Goal: Check status: Check status

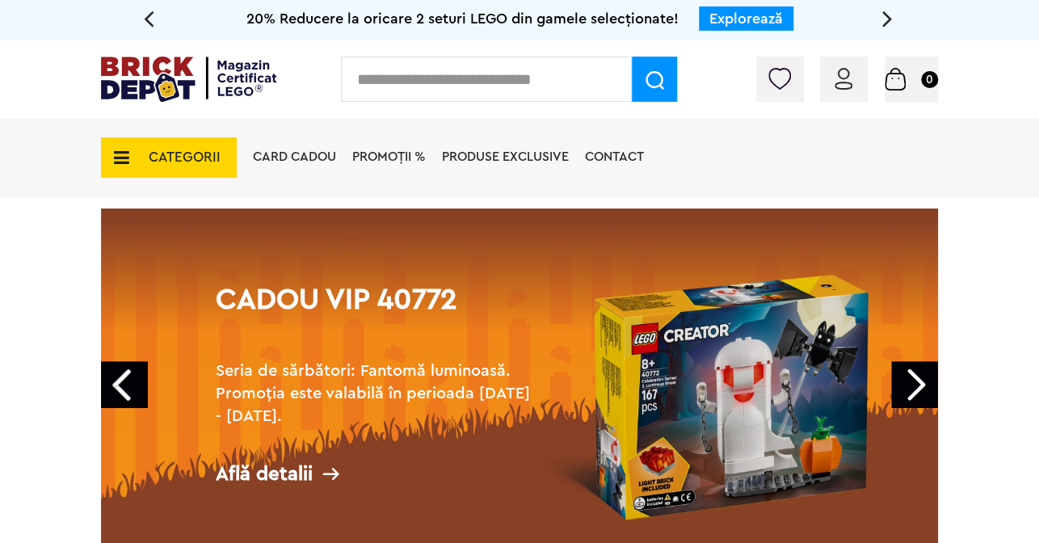
click at [856, 75] on div "Conectare" at bounding box center [844, 79] width 48 height 45
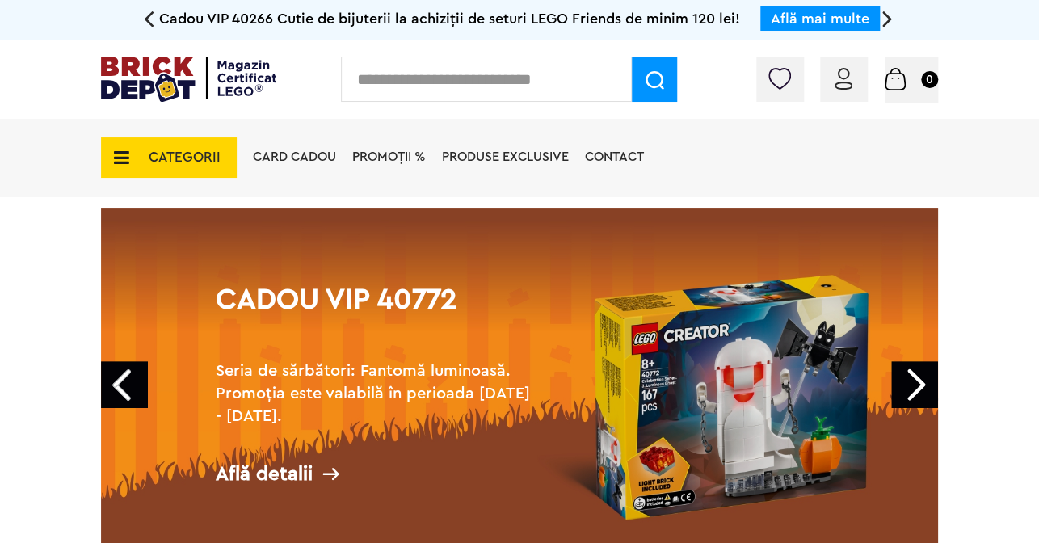
click at [849, 85] on img at bounding box center [844, 79] width 18 height 22
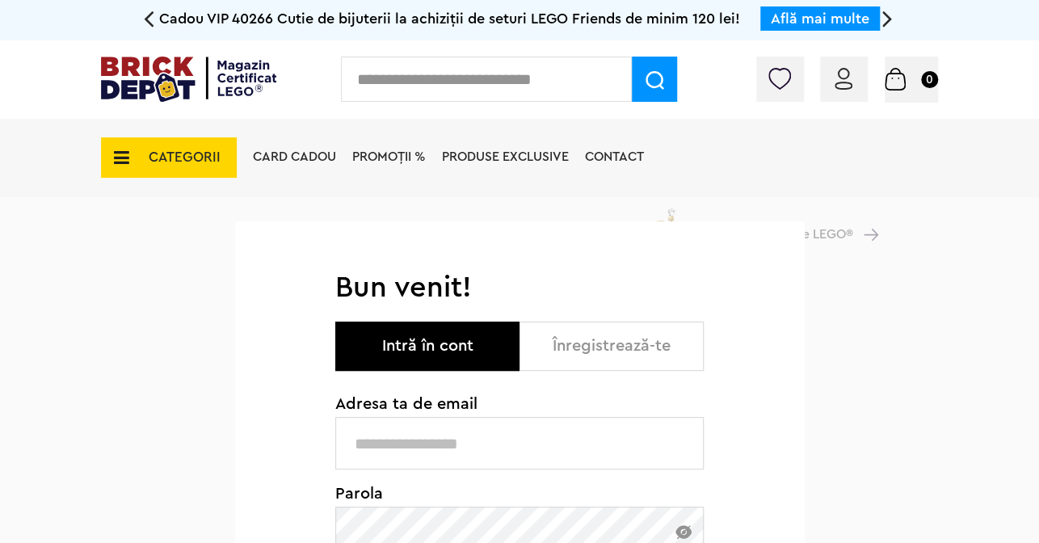
click at [482, 447] on input "text" at bounding box center [519, 443] width 368 height 53
type input "**********"
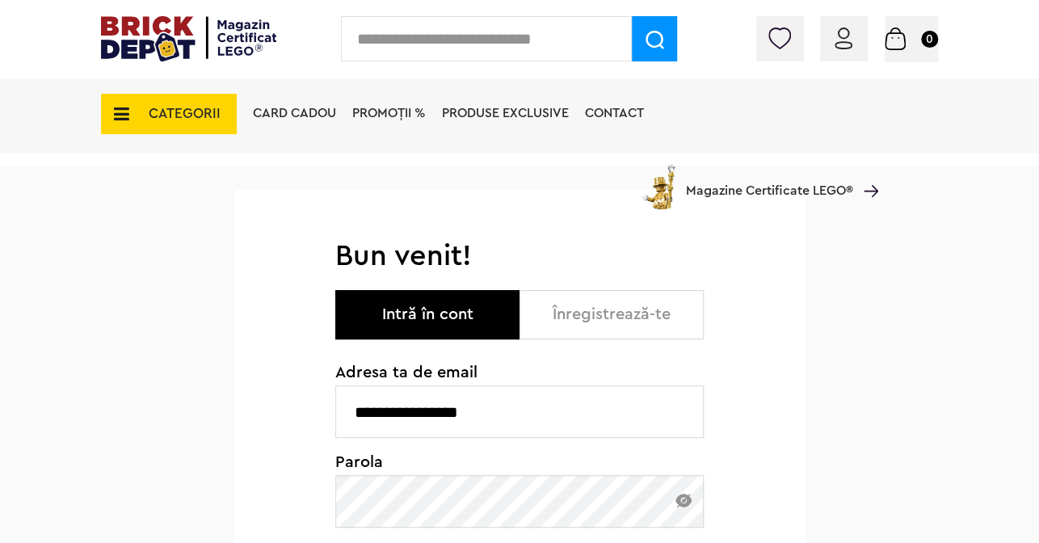
scroll to position [162, 0]
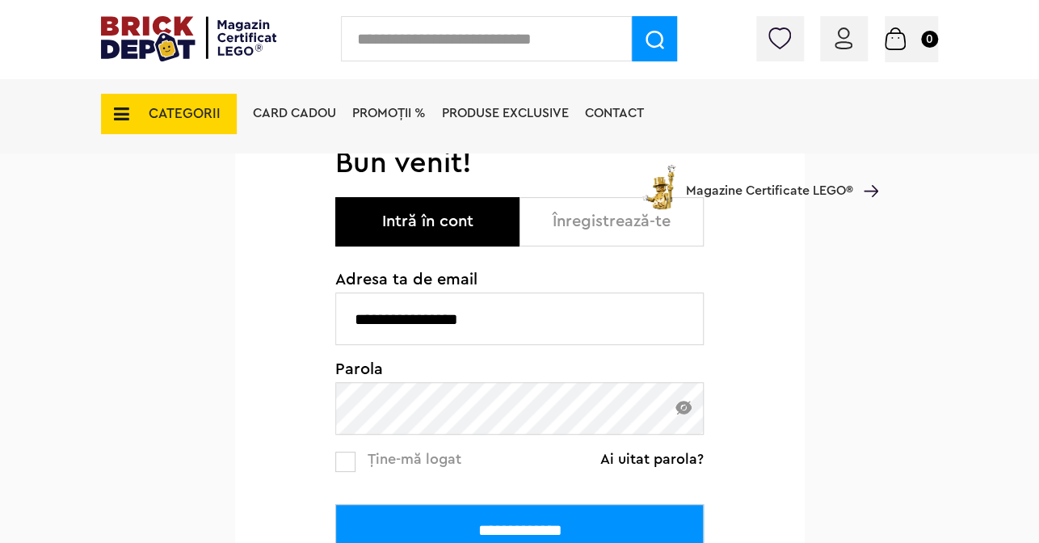
click at [465, 519] on input "**********" at bounding box center [519, 530] width 368 height 53
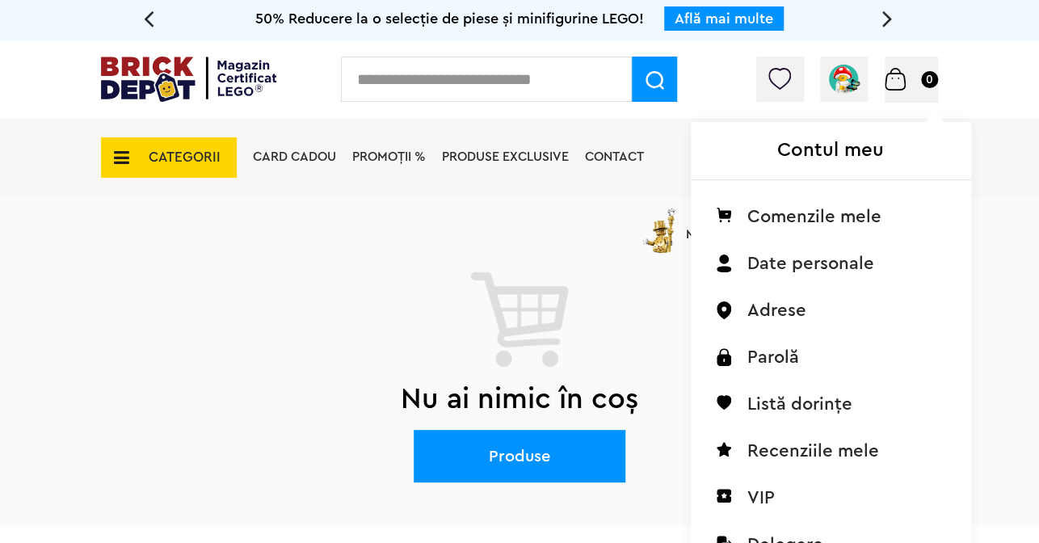
click at [840, 73] on img at bounding box center [844, 79] width 36 height 36
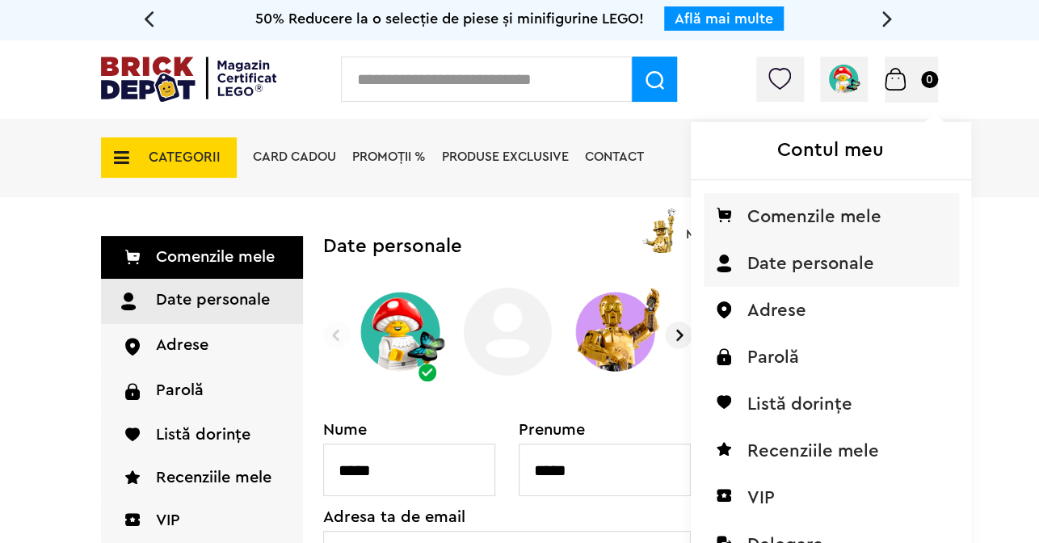
click at [831, 208] on li "Comenzile mele" at bounding box center [831, 216] width 255 height 47
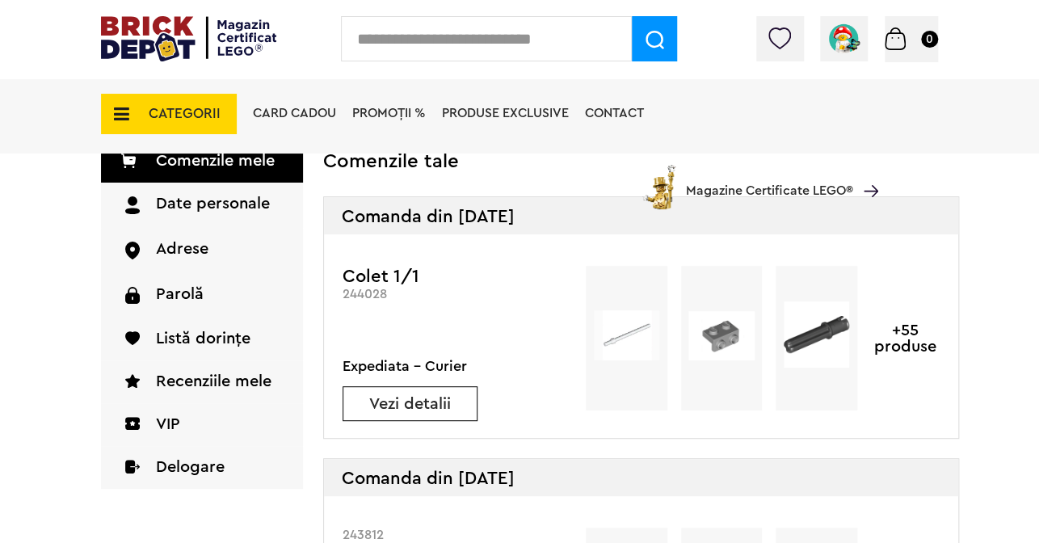
scroll to position [162, 0]
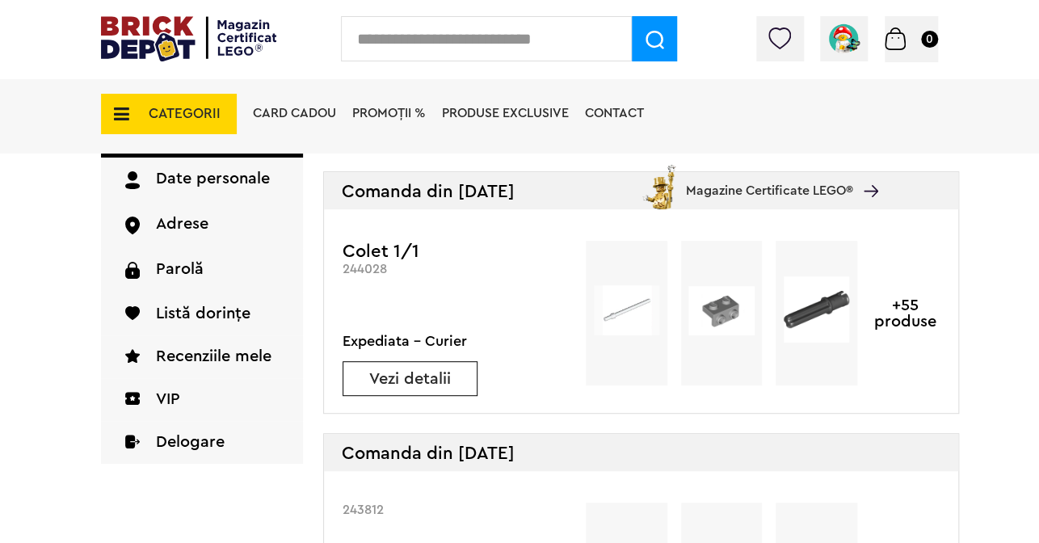
click at [388, 381] on link "Vezi detalii" at bounding box center [409, 379] width 133 height 16
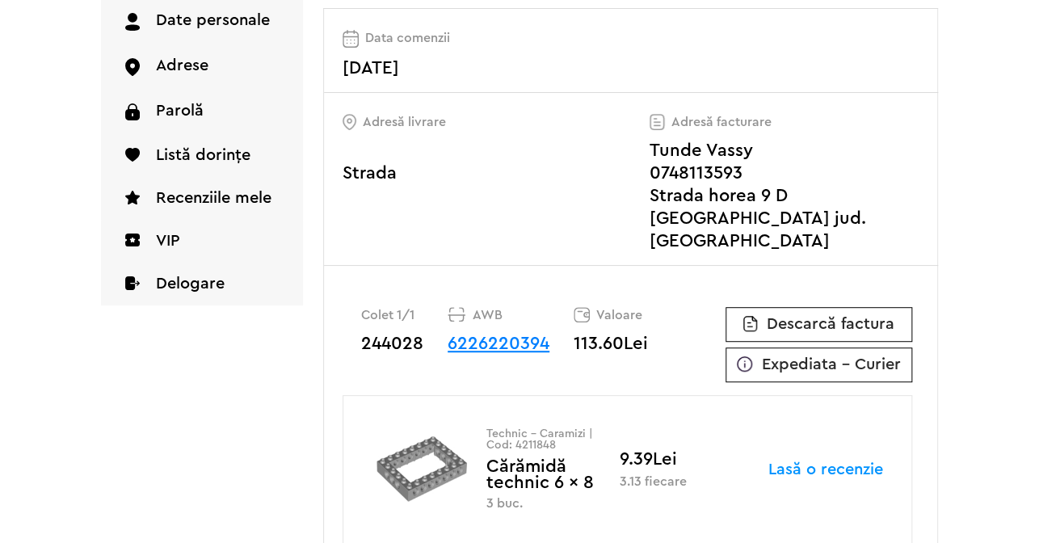
scroll to position [282, 0]
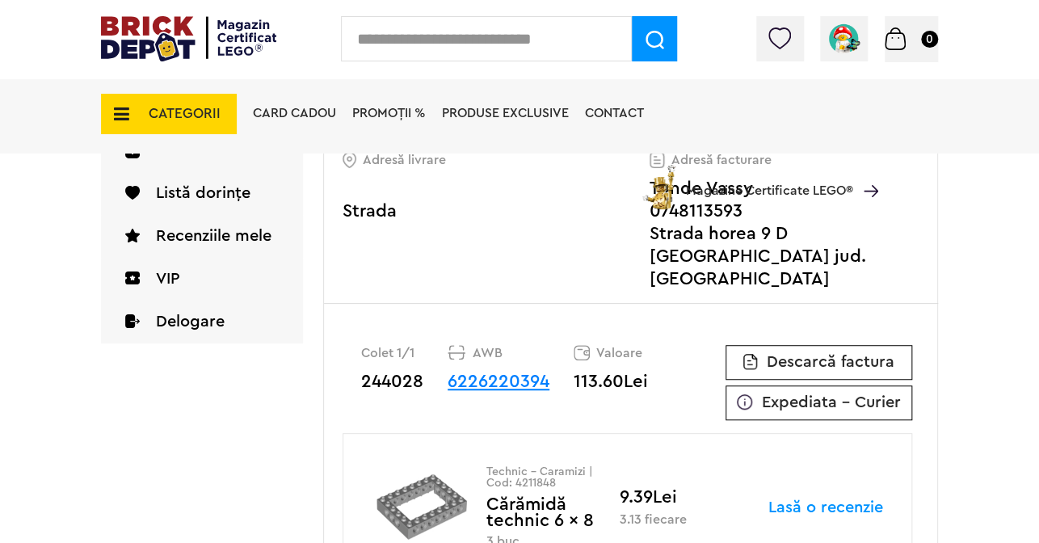
click at [801, 354] on span "Descarcă factura" at bounding box center [831, 362] width 128 height 16
click at [763, 394] on span "Expediata - Curier" at bounding box center [831, 402] width 139 height 16
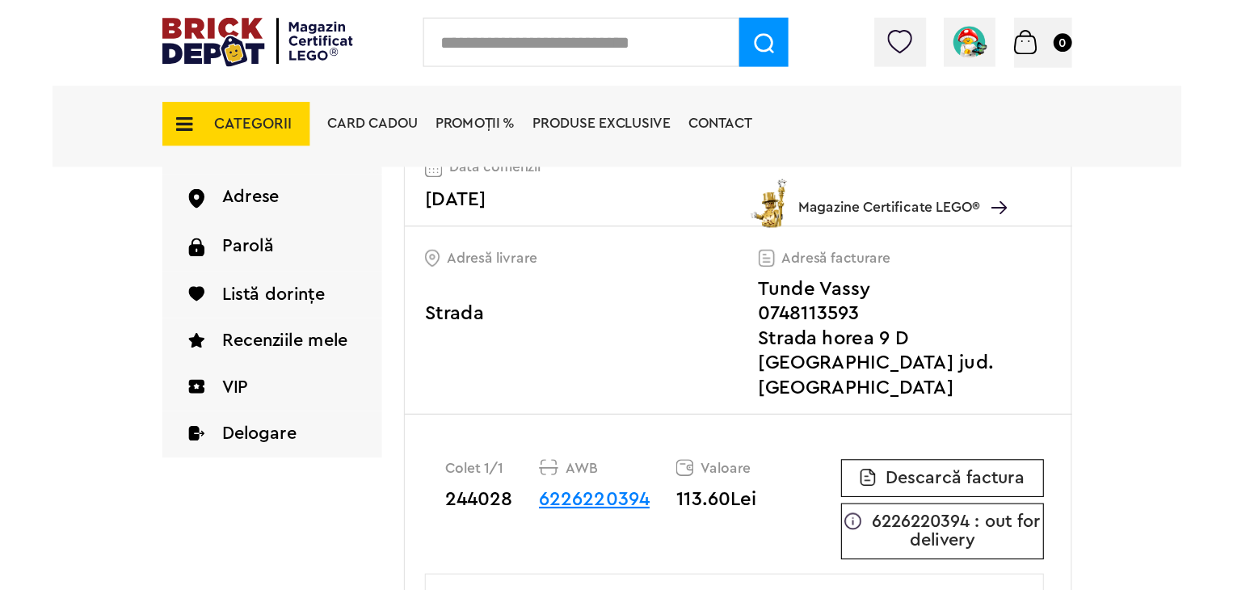
scroll to position [242, 0]
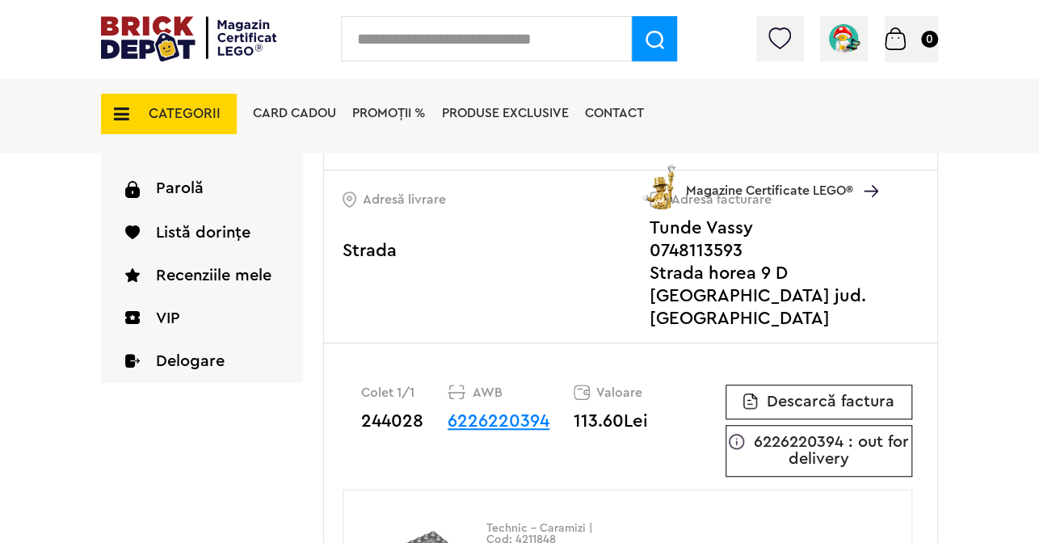
click at [472, 412] on link "6226220394" at bounding box center [499, 421] width 102 height 18
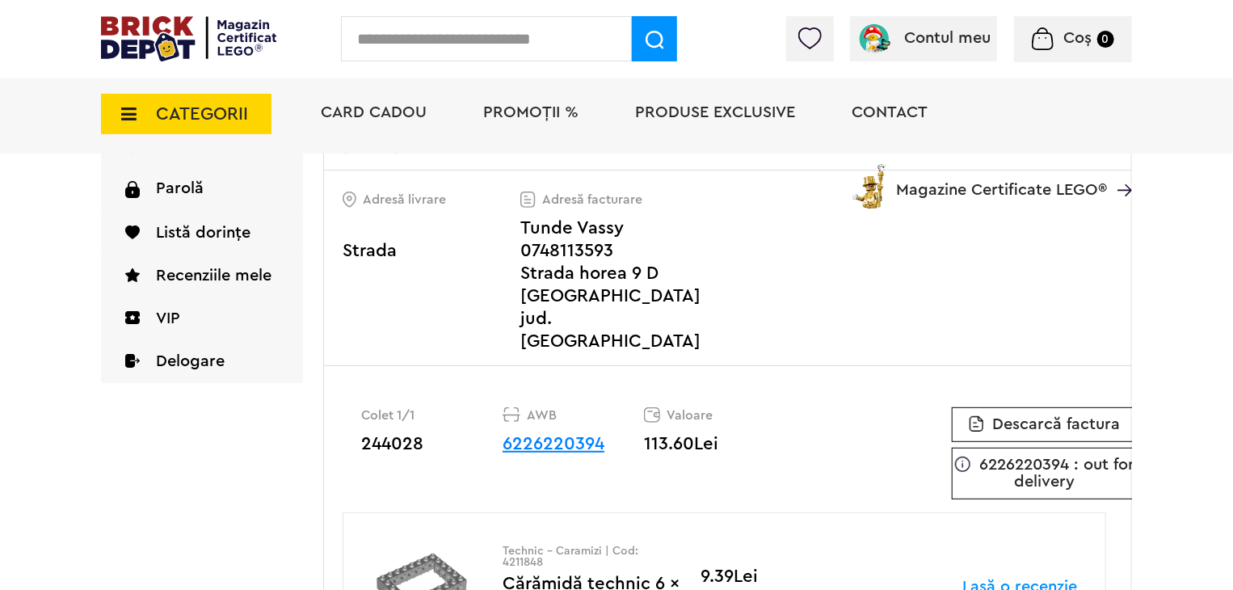
click at [549, 435] on link "6226220394" at bounding box center [554, 444] width 102 height 18
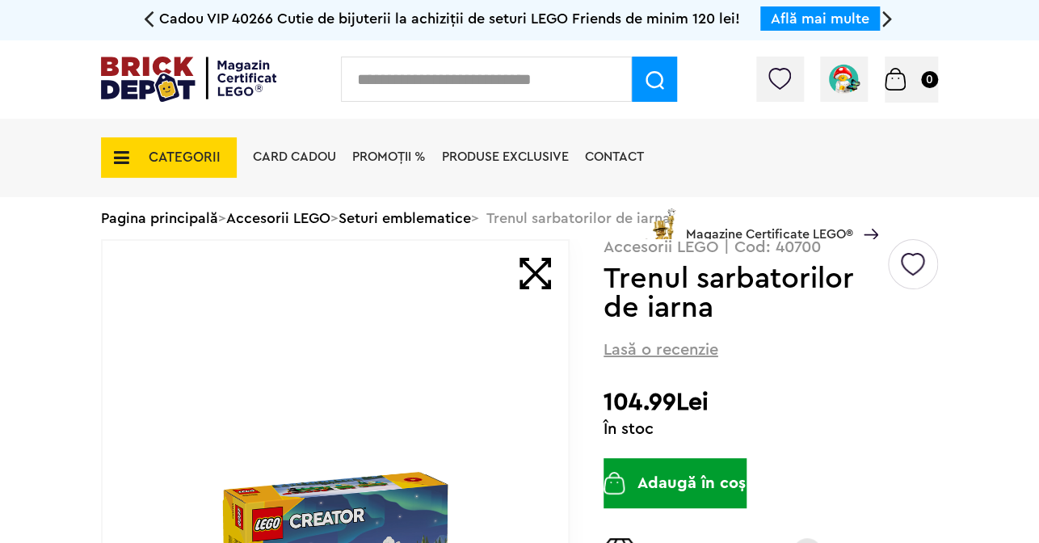
click at [414, 219] on div "Card Cadou PROMOȚII % Produse exclusive Contact Magazine Certificate LEGO®" at bounding box center [561, 186] width 633 height 134
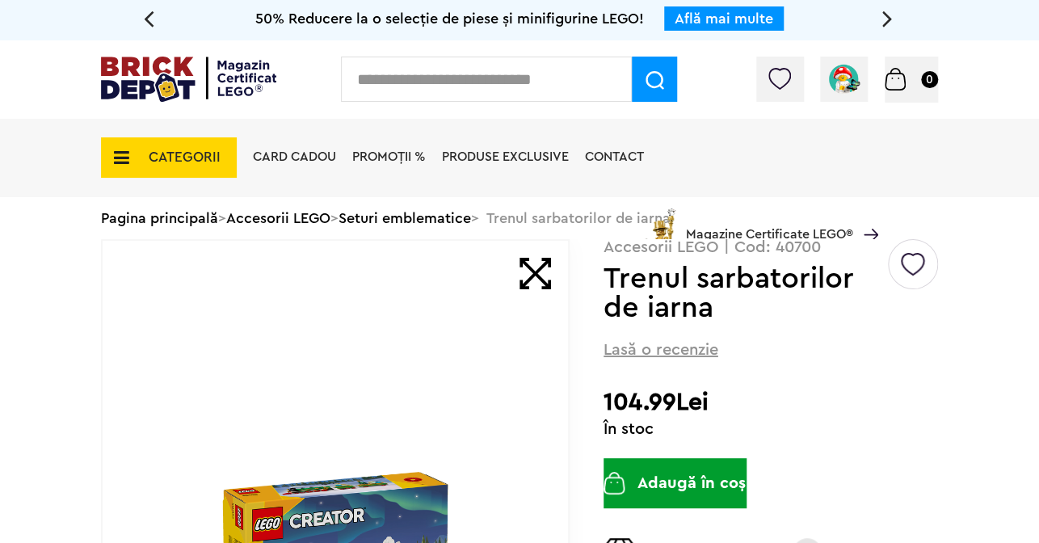
click at [417, 215] on div "Card Cadou PROMOȚII % Produse exclusive Contact Magazine Certificate LEGO®" at bounding box center [561, 186] width 633 height 134
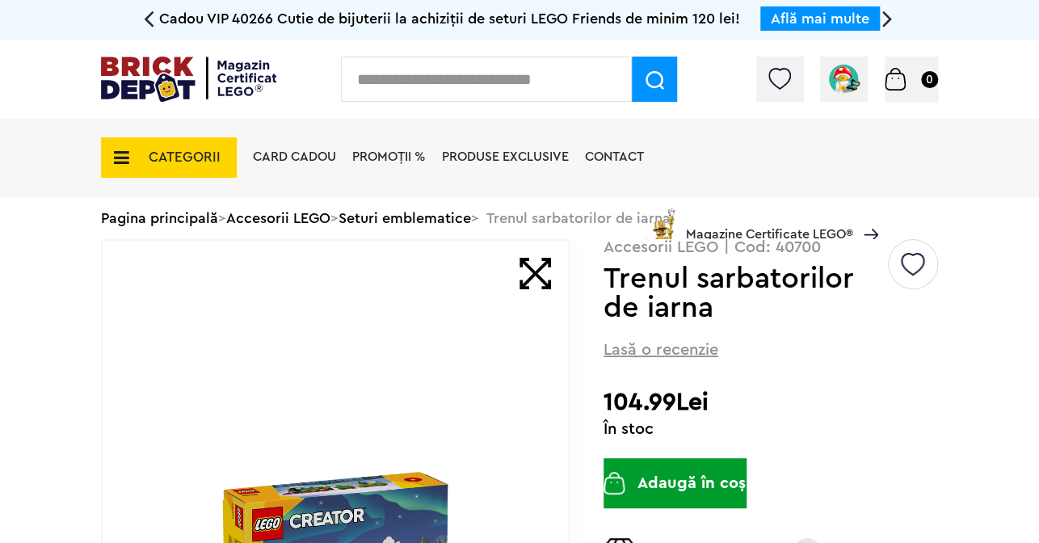
click at [445, 217] on div "Card Cadou PROMOȚII % Produse exclusive Contact Magazine Certificate LEGO®" at bounding box center [561, 186] width 633 height 134
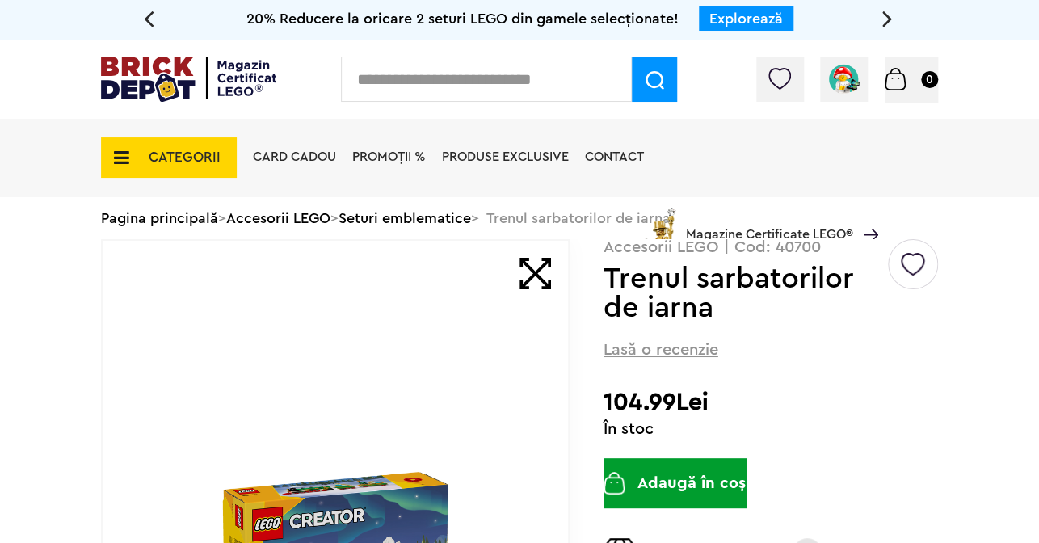
click at [162, 153] on span "CATEGORII" at bounding box center [185, 157] width 72 height 14
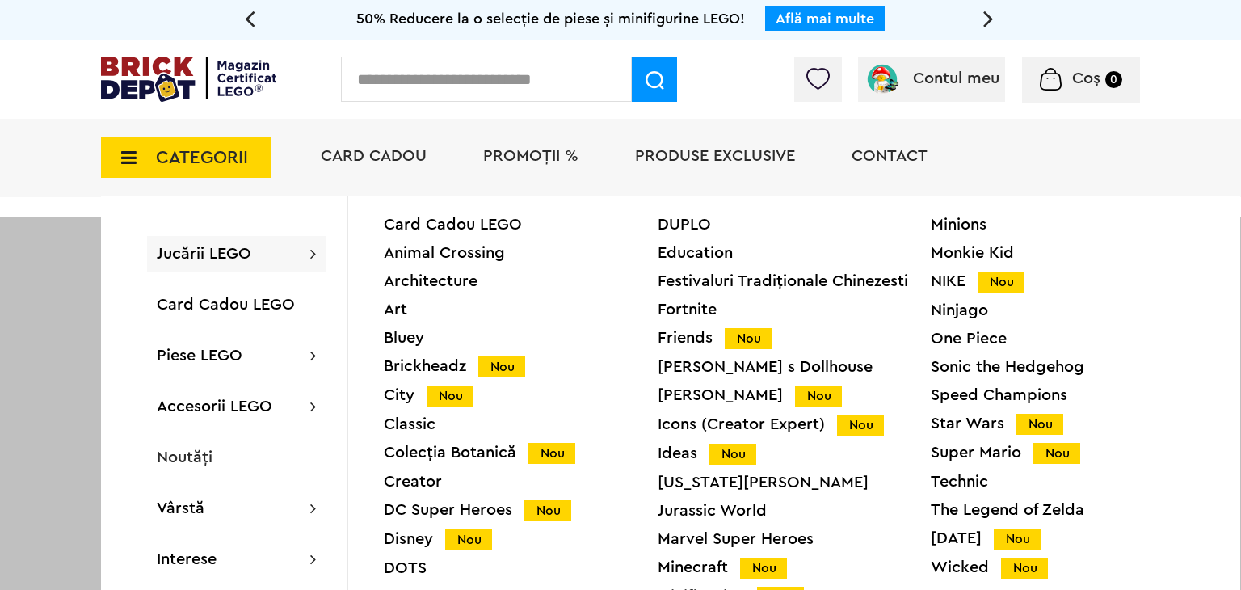
click at [193, 156] on span "CATEGORII" at bounding box center [202, 158] width 92 height 18
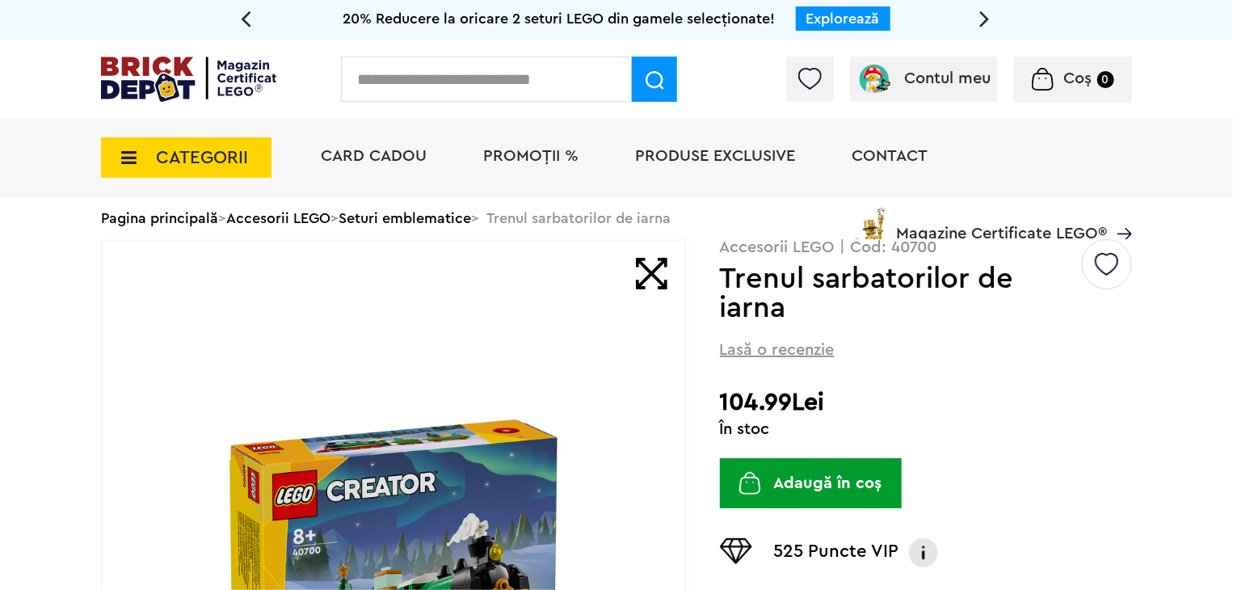
click at [489, 221] on div "Card Cadou PROMOȚII % Produse exclusive Contact Magazine Certificate LEGO®" at bounding box center [718, 185] width 827 height 133
click at [569, 222] on div "Card Cadou PROMOȚII % Produse exclusive Contact Magazine Certificate LEGO®" at bounding box center [718, 185] width 827 height 133
click at [456, 225] on div "Card Cadou PROMOȚII % Produse exclusive Contact Magazine Certificate LEGO®" at bounding box center [718, 185] width 827 height 133
click at [343, 224] on div "Card Cadou PROMOȚII % Produse exclusive Contact Magazine Certificate LEGO®" at bounding box center [718, 185] width 827 height 133
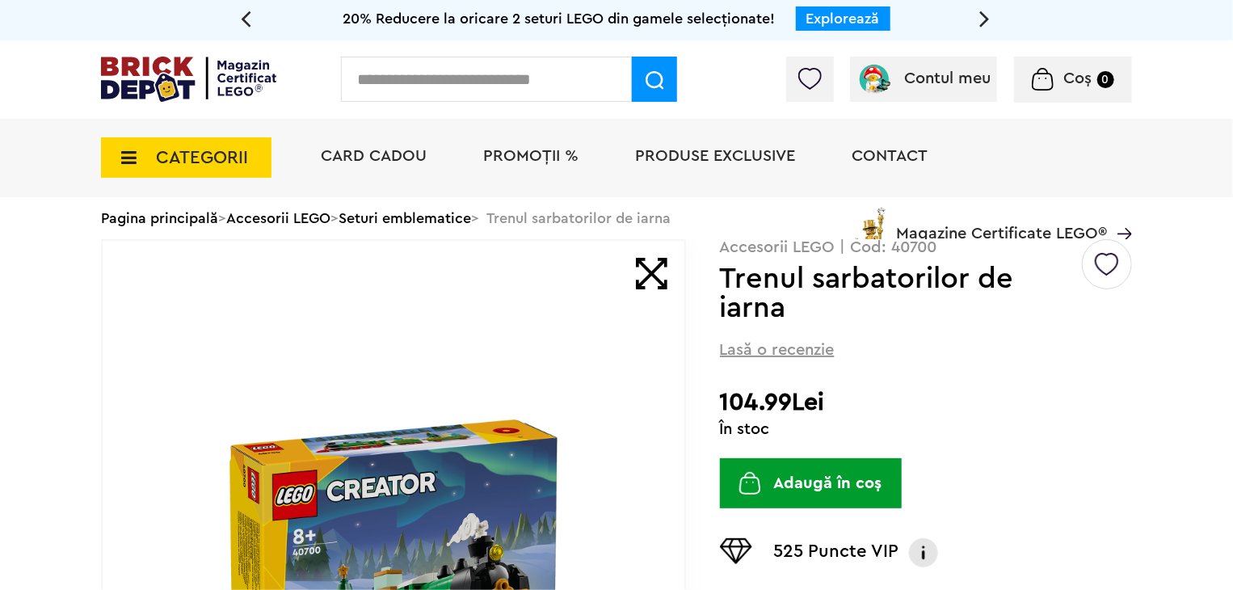
click at [326, 214] on div "Card Cadou PROMOȚII % Produse exclusive Contact Magazine Certificate LEGO®" at bounding box center [718, 185] width 827 height 133
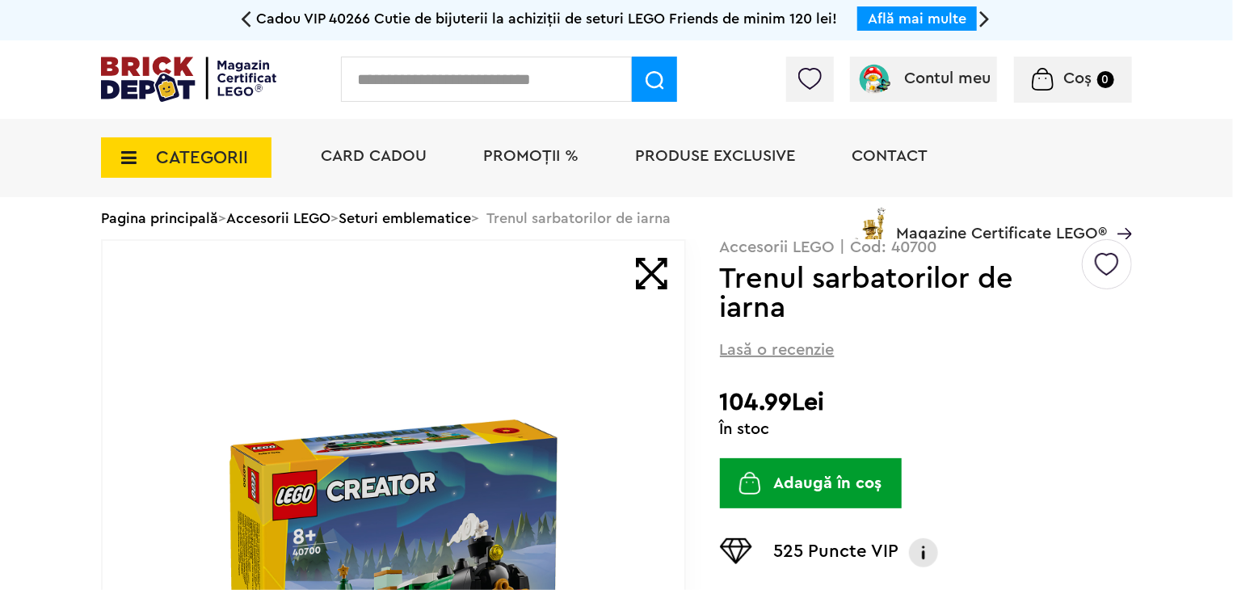
click at [465, 214] on div "Card Cadou PROMOȚII % Produse exclusive Contact Magazine Certificate LEGO®" at bounding box center [718, 185] width 827 height 133
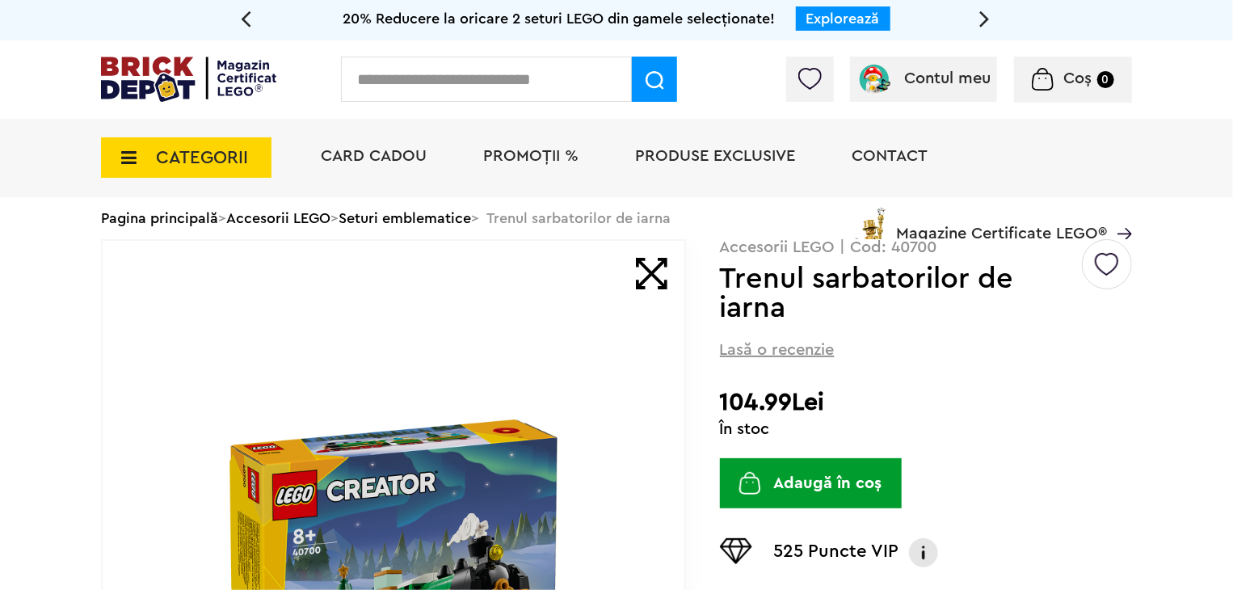
scroll to position [81, 0]
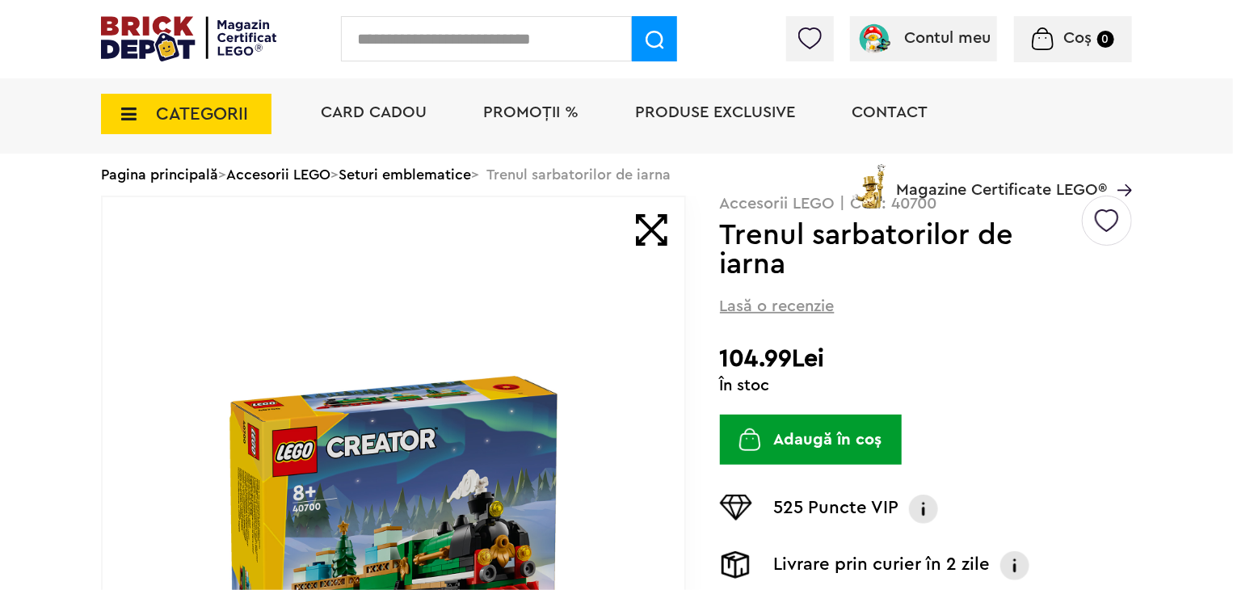
click at [151, 42] on img at bounding box center [188, 38] width 175 height 45
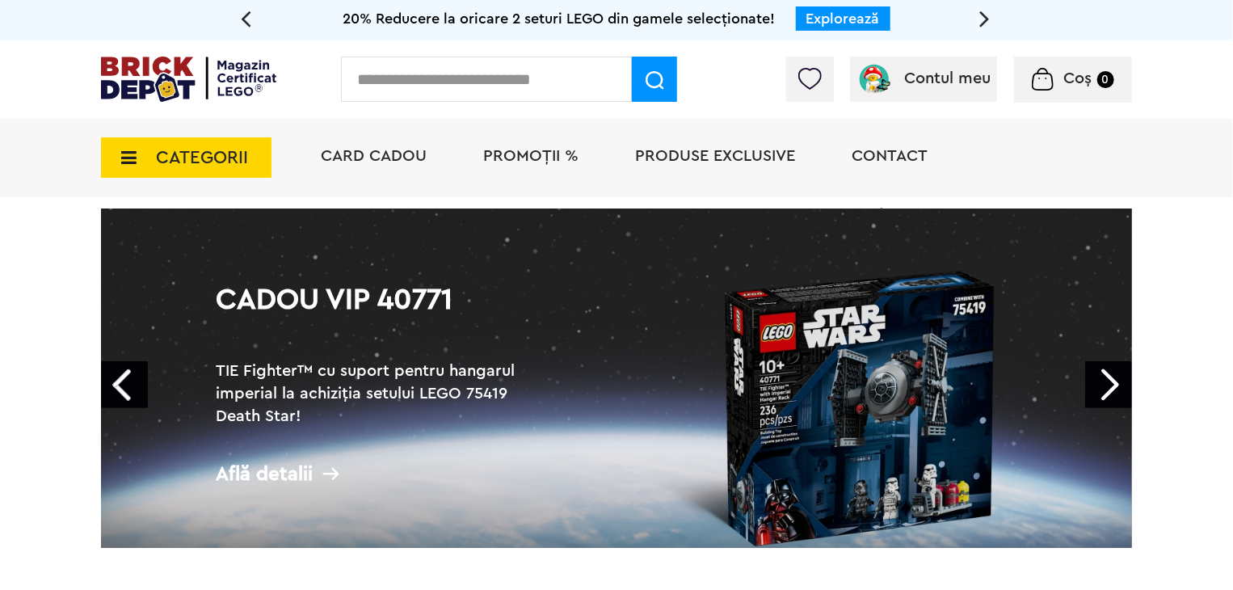
click at [228, 156] on span "CATEGORII" at bounding box center [202, 158] width 92 height 18
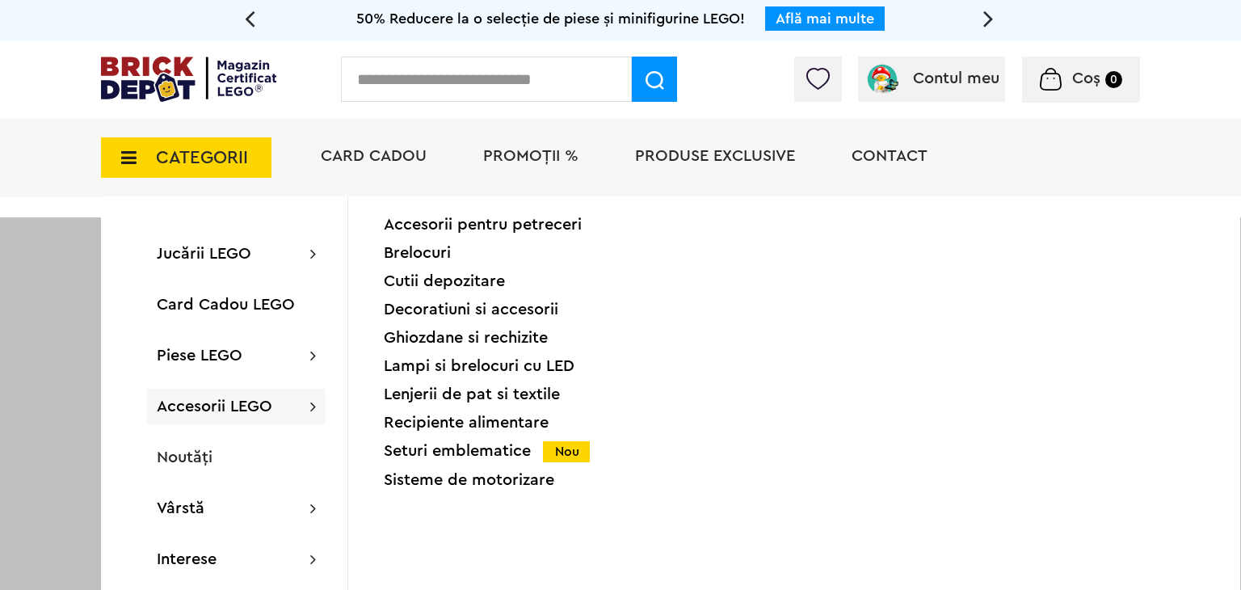
click at [504, 454] on div "Seturi emblematice Nou" at bounding box center [521, 451] width 274 height 17
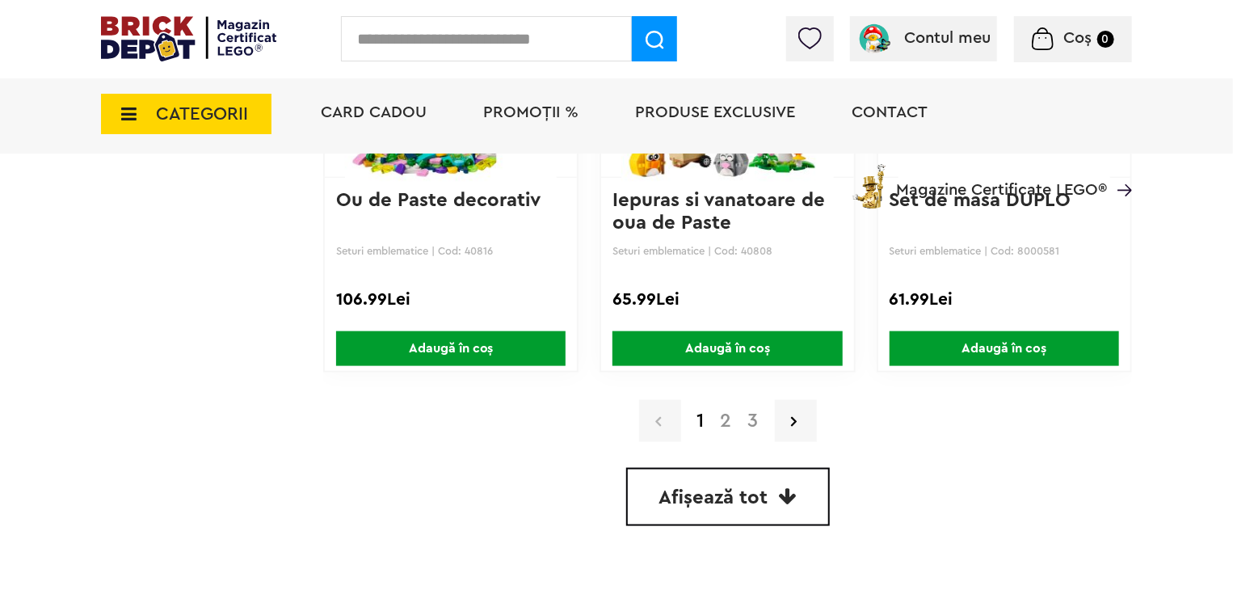
scroll to position [3959, 0]
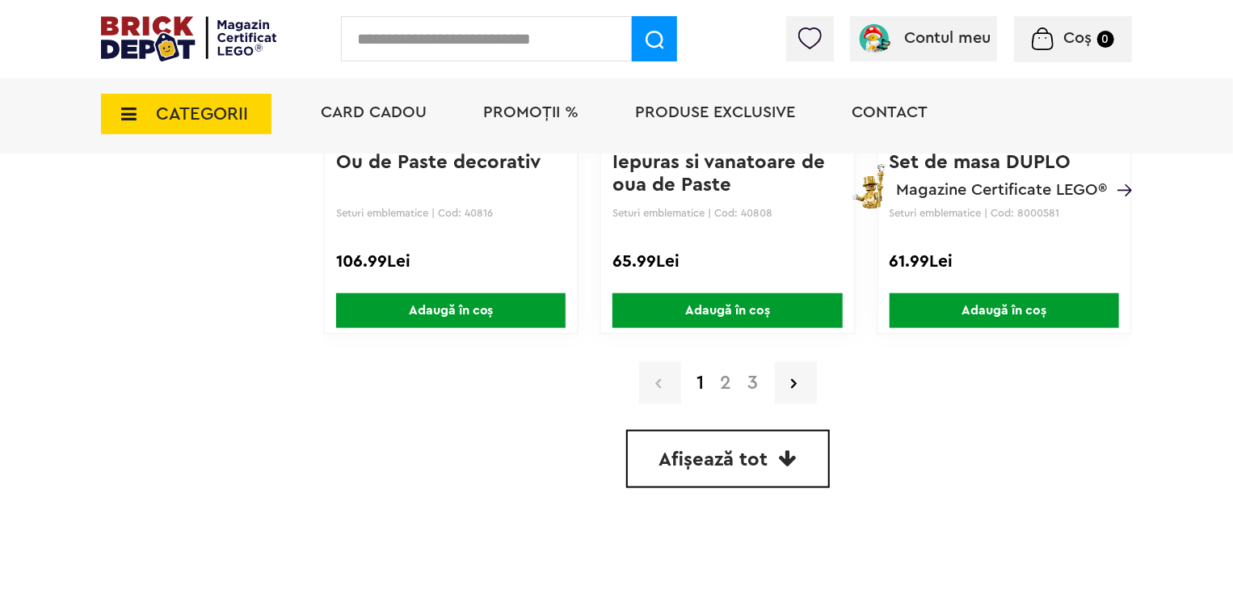
click at [730, 381] on link "2" at bounding box center [726, 382] width 27 height 19
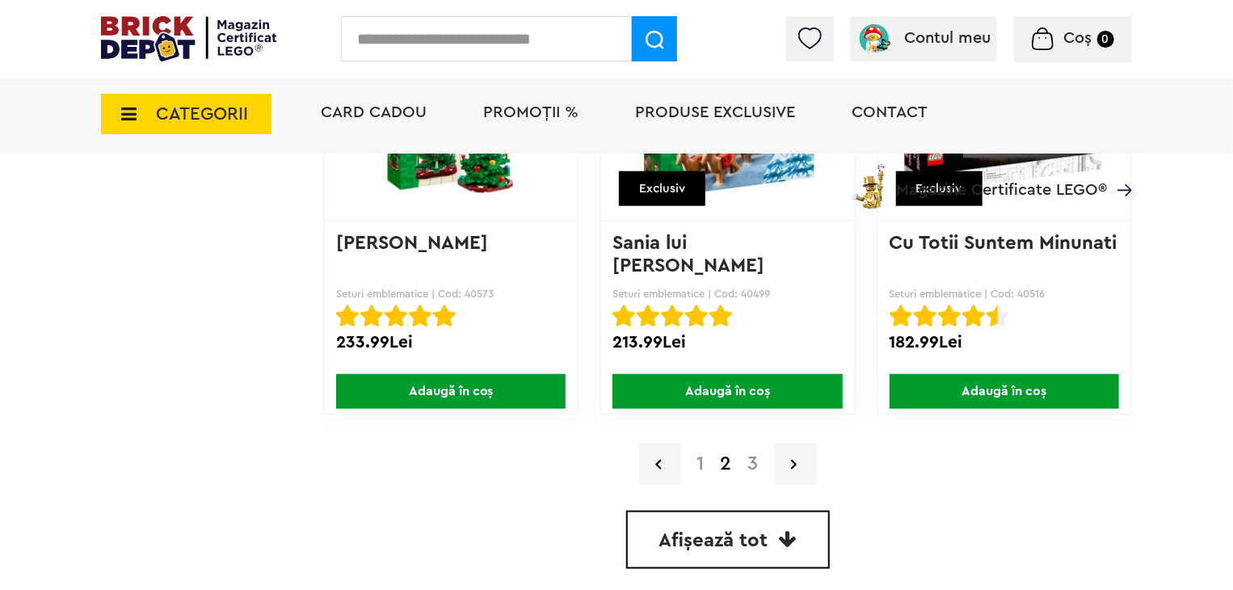
scroll to position [4040, 0]
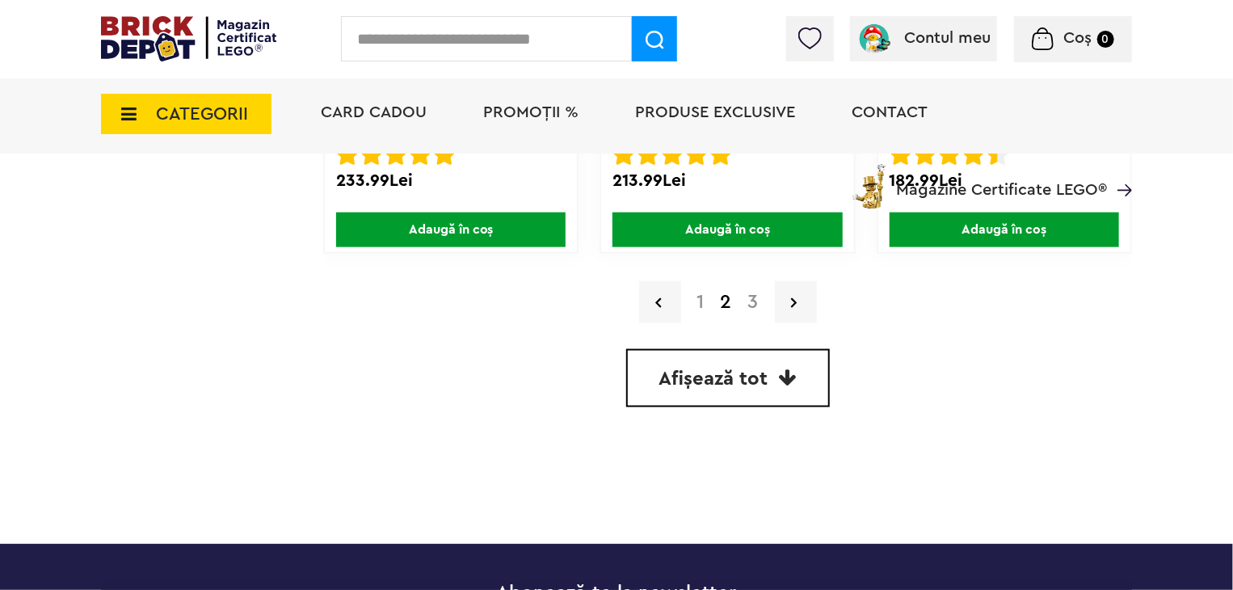
click at [759, 295] on link "3" at bounding box center [753, 301] width 27 height 19
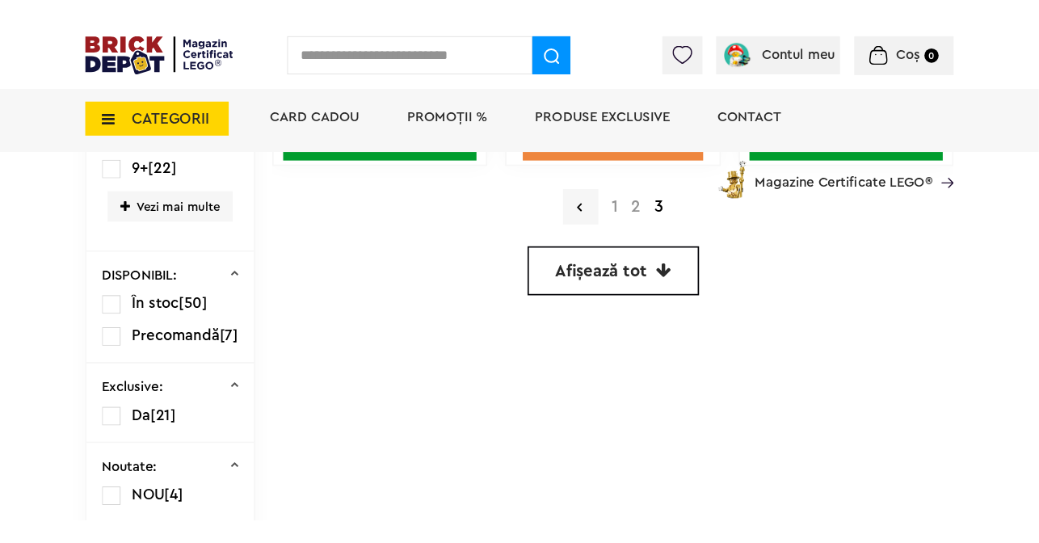
scroll to position [889, 0]
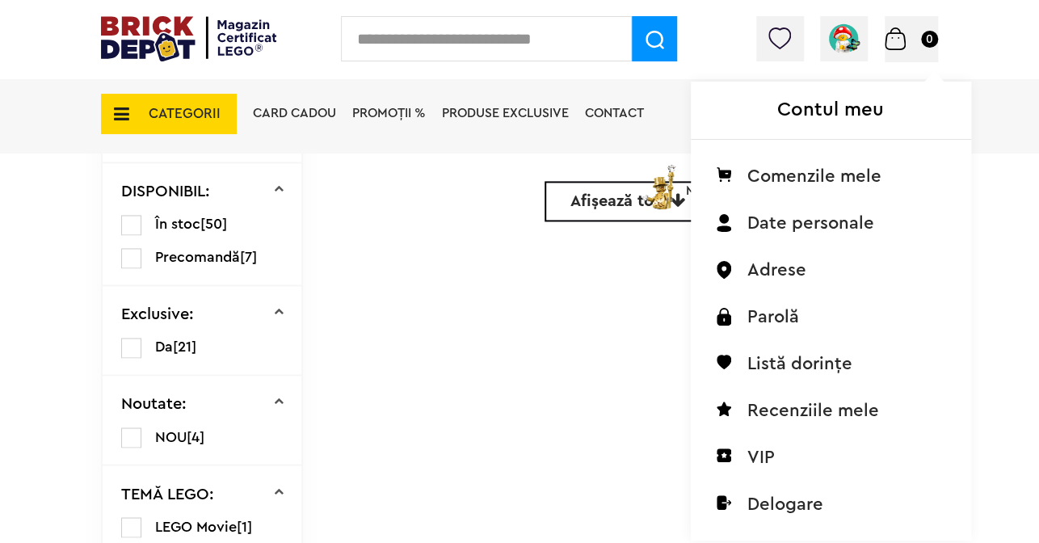
click at [847, 33] on img at bounding box center [844, 39] width 36 height 36
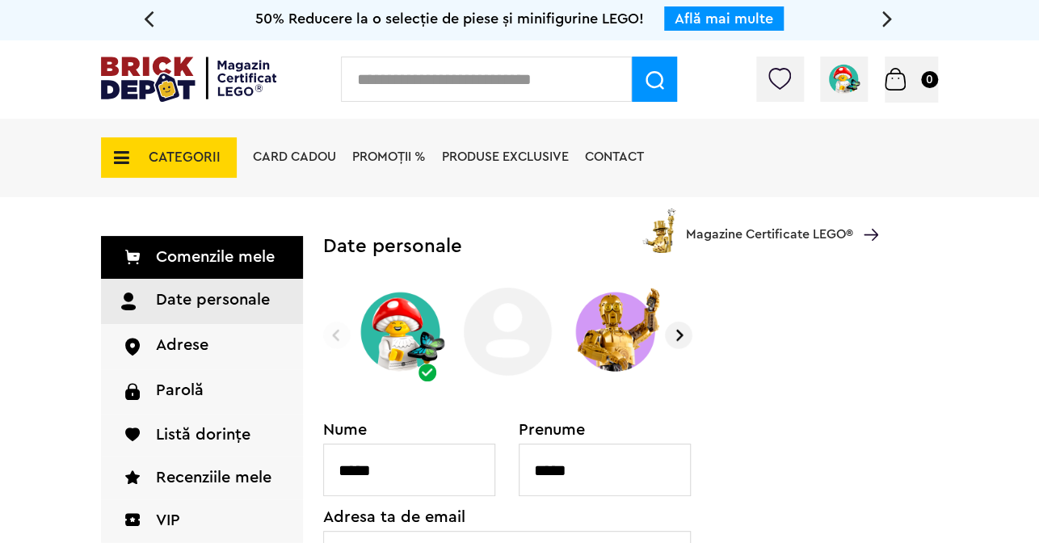
click at [68, 393] on div "Cadou VIP 40266 Cutie de bijuterii la achiziții de seturi LEGO Friends de minim…" at bounding box center [519, 398] width 1039 height 796
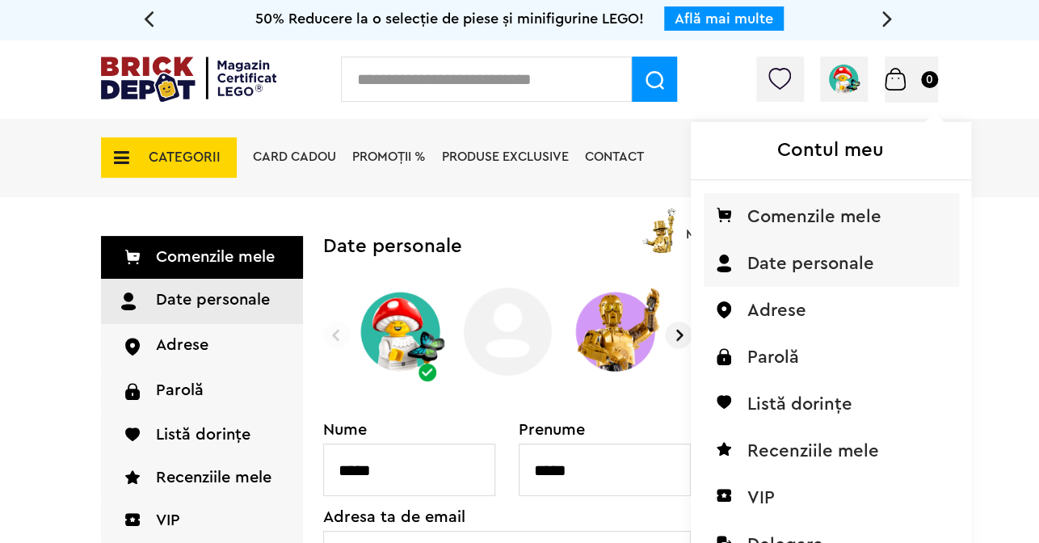
click at [815, 212] on li "Comenzile mele" at bounding box center [831, 216] width 255 height 47
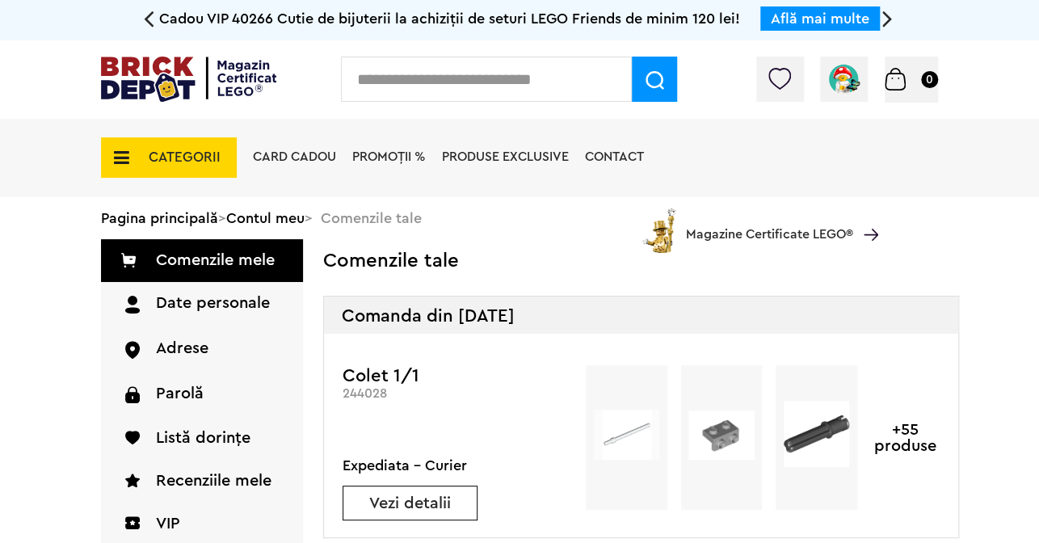
click at [410, 505] on link "Vezi detalii" at bounding box center [409, 503] width 133 height 16
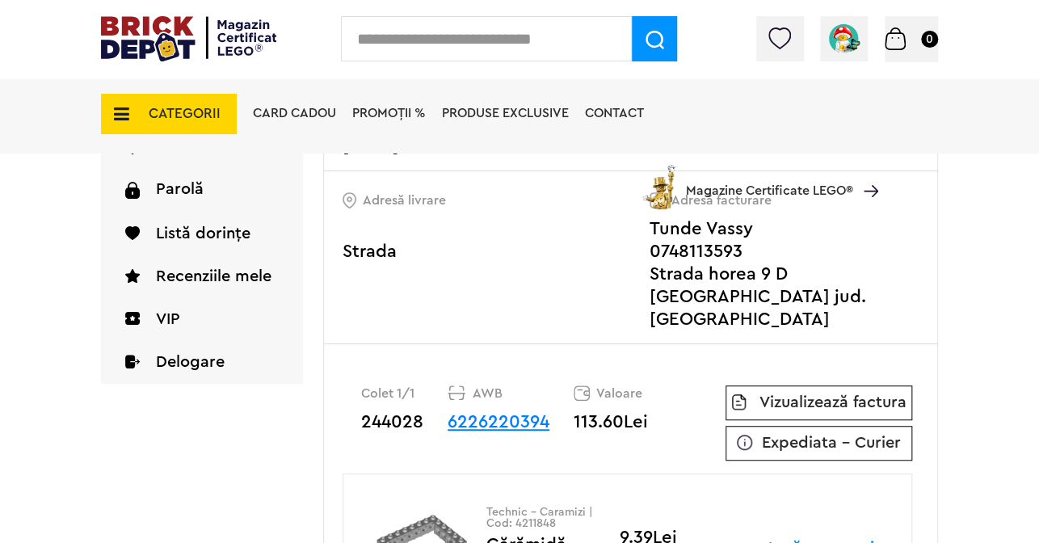
scroll to position [242, 0]
click at [508, 412] on link "6226220394" at bounding box center [499, 421] width 102 height 18
click at [514, 412] on link "6226220394" at bounding box center [499, 421] width 102 height 18
click at [521, 412] on link "6226220394" at bounding box center [499, 421] width 102 height 18
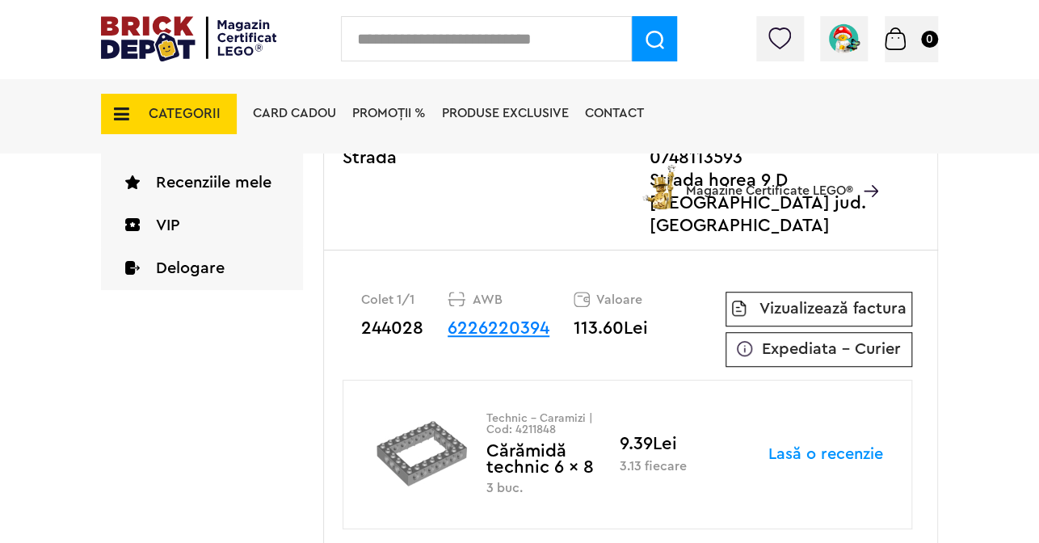
scroll to position [404, 0]
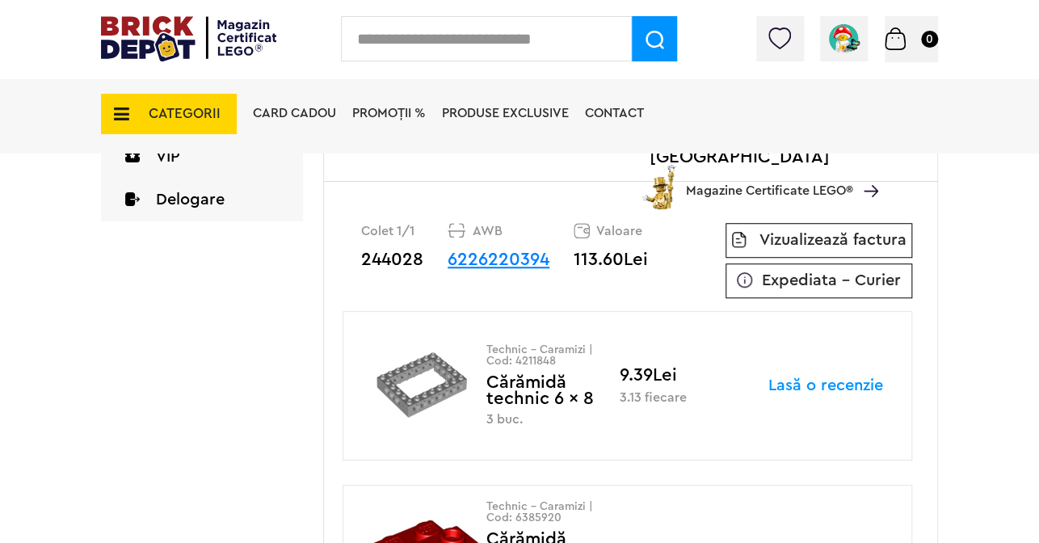
click at [502, 250] on link "6226220394" at bounding box center [499, 259] width 102 height 18
